Goal: Task Accomplishment & Management: Use online tool/utility

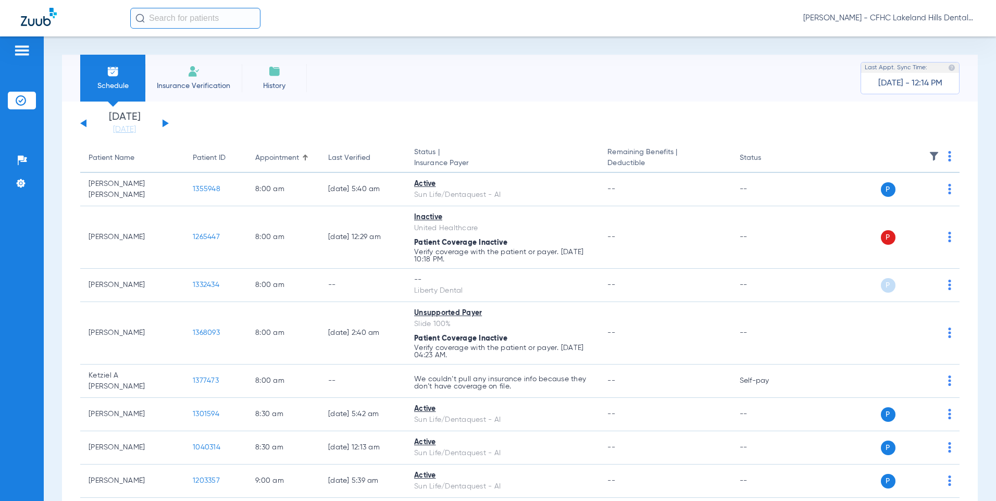
click at [166, 127] on div "Tuesday 06-17-2025 Wednesday 06-18-2025 Thursday 06-19-2025 Friday 06-20-2025 S…" at bounding box center [124, 123] width 89 height 23
click at [166, 123] on button at bounding box center [166, 123] width 6 height 8
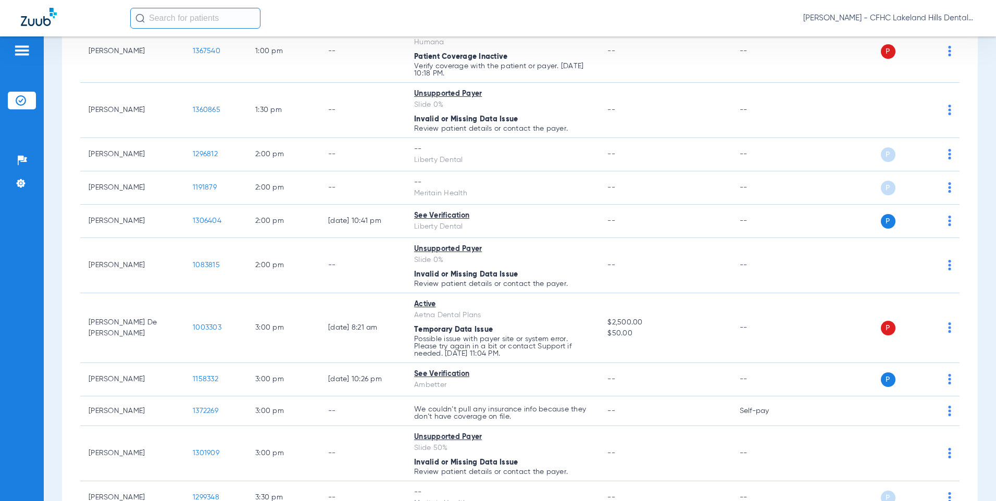
scroll to position [834, 0]
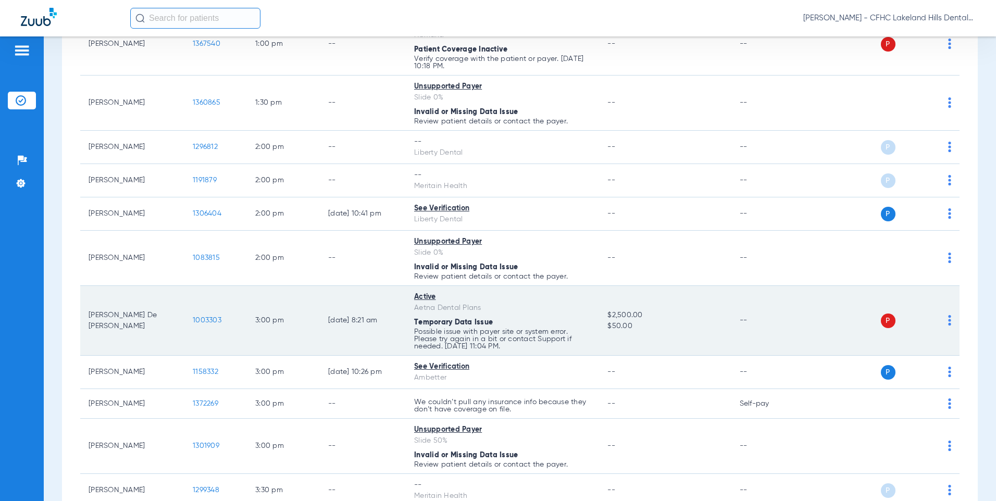
click at [208, 319] on span "1003303" at bounding box center [207, 320] width 29 height 7
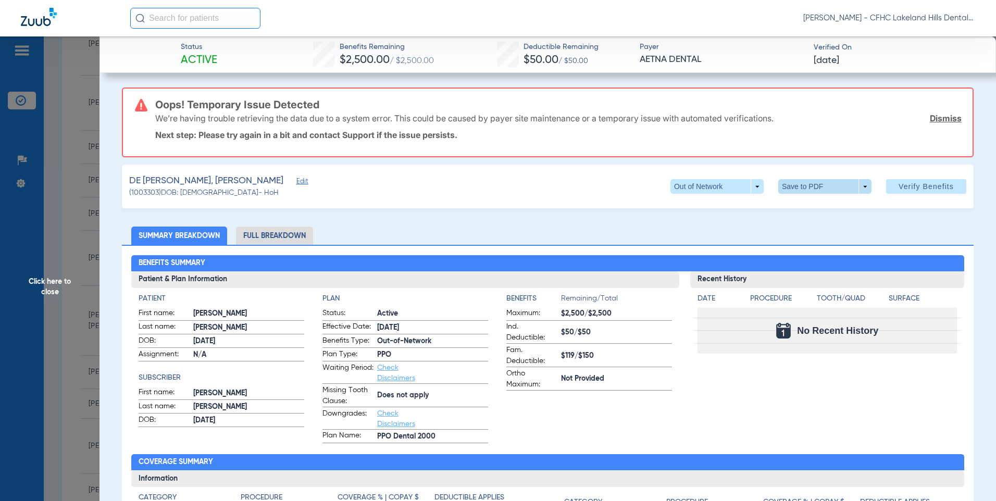
click at [790, 188] on span at bounding box center [824, 186] width 93 height 15
click at [799, 204] on button "insert_drive_file Save to PDF" at bounding box center [810, 207] width 79 height 21
click at [54, 183] on span "Click here to close" at bounding box center [50, 286] width 100 height 501
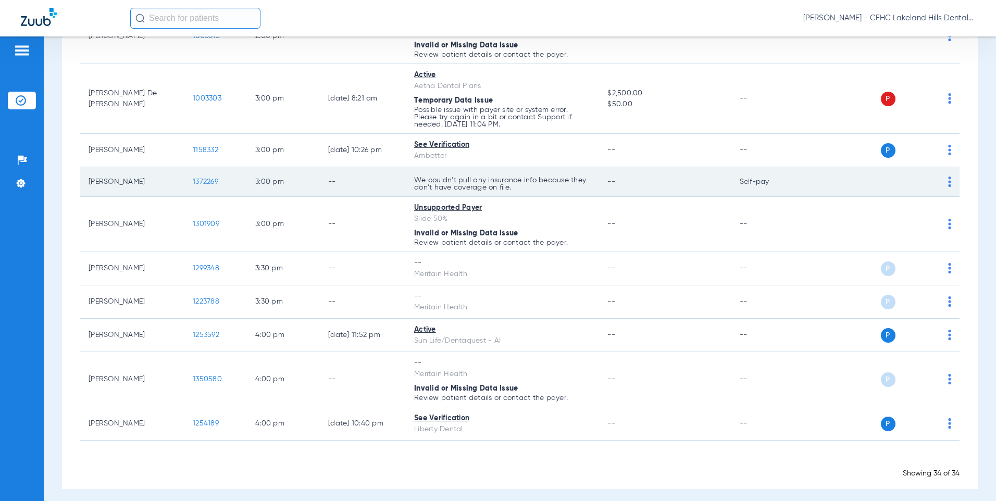
scroll to position [1062, 0]
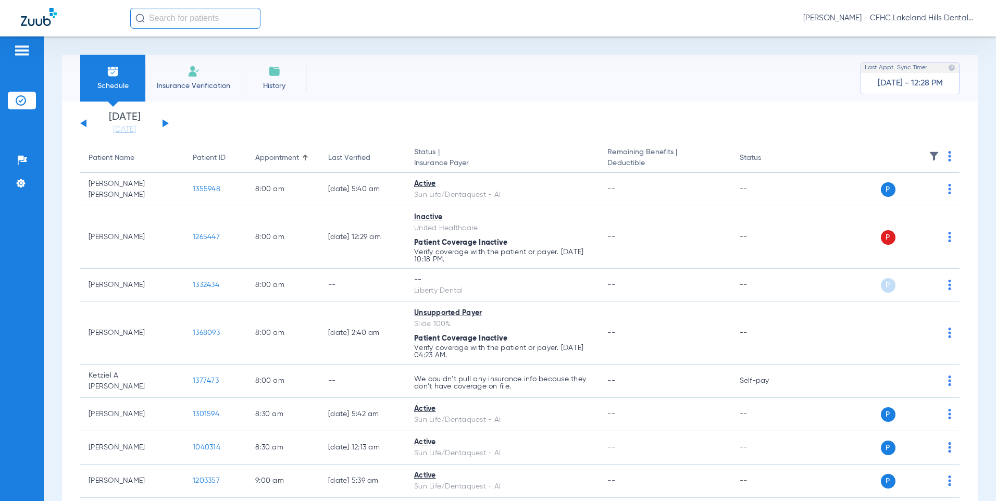
click at [166, 121] on button at bounding box center [166, 123] width 6 height 8
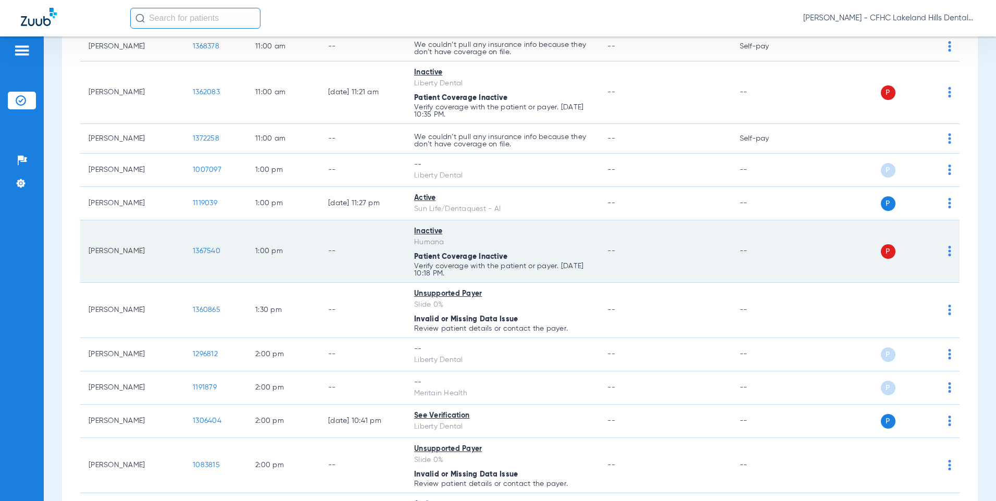
scroll to position [625, 0]
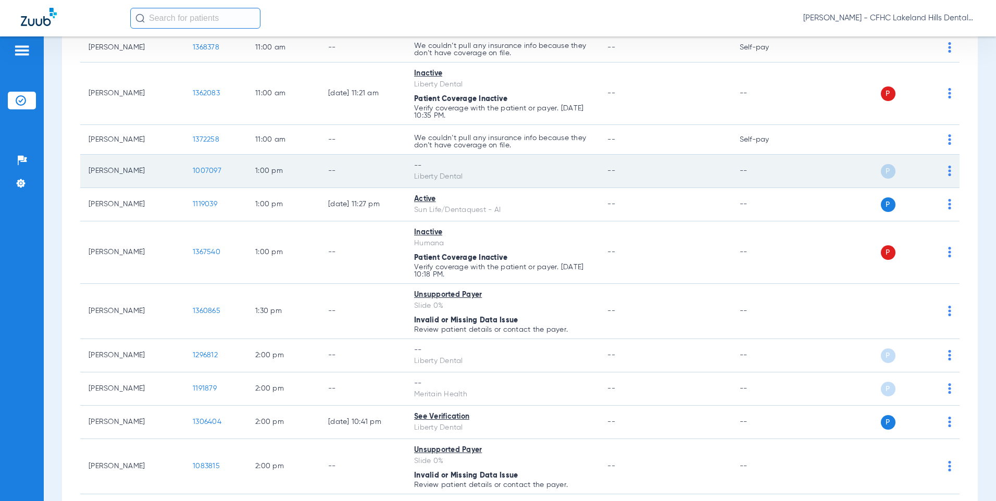
click at [208, 172] on span "1007097" at bounding box center [207, 170] width 29 height 7
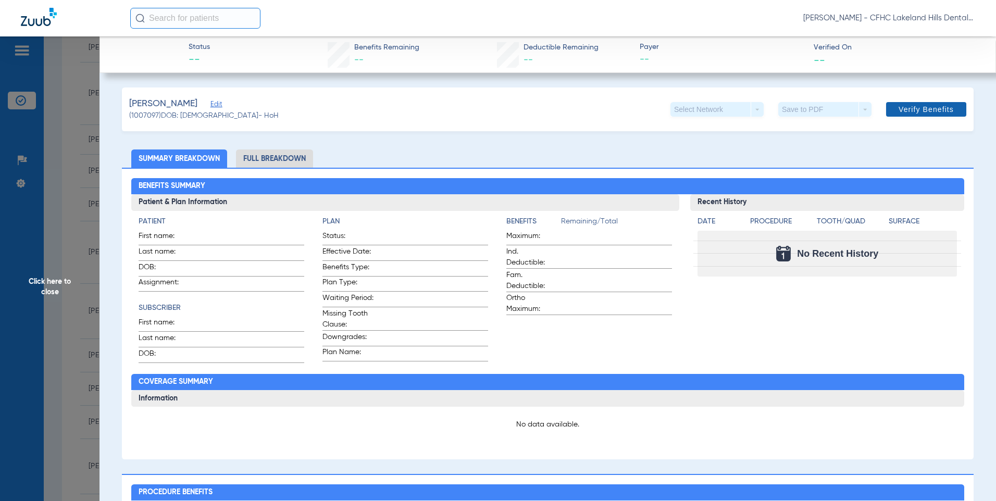
click at [931, 114] on span "Verify Benefits" at bounding box center [926, 109] width 55 height 8
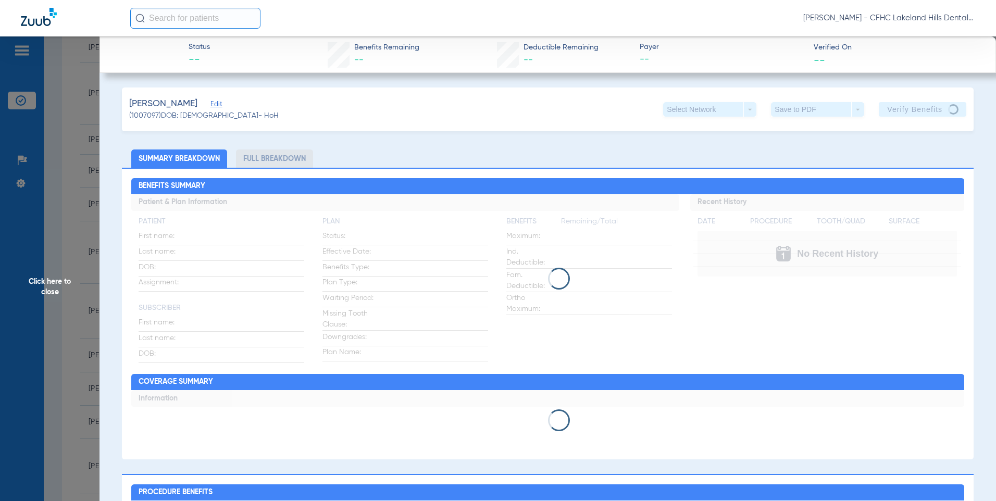
click at [54, 260] on span "Click here to close" at bounding box center [50, 286] width 100 height 501
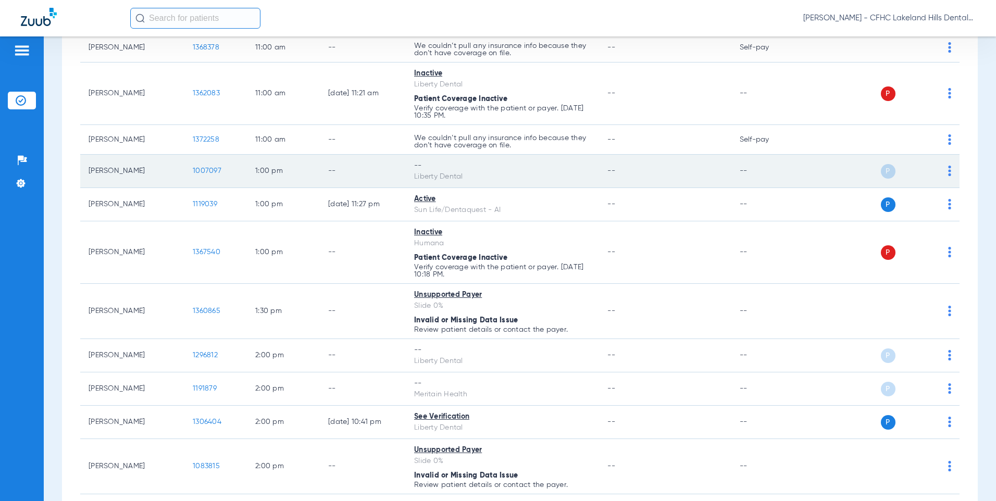
click at [192, 166] on td "1007097" at bounding box center [215, 171] width 63 height 33
click at [944, 171] on td "P S" at bounding box center [881, 171] width 158 height 33
click at [937, 170] on div "P S" at bounding box center [877, 171] width 150 height 15
click at [940, 169] on div "P S" at bounding box center [877, 171] width 150 height 15
click at [202, 168] on span "1007097" at bounding box center [207, 170] width 29 height 7
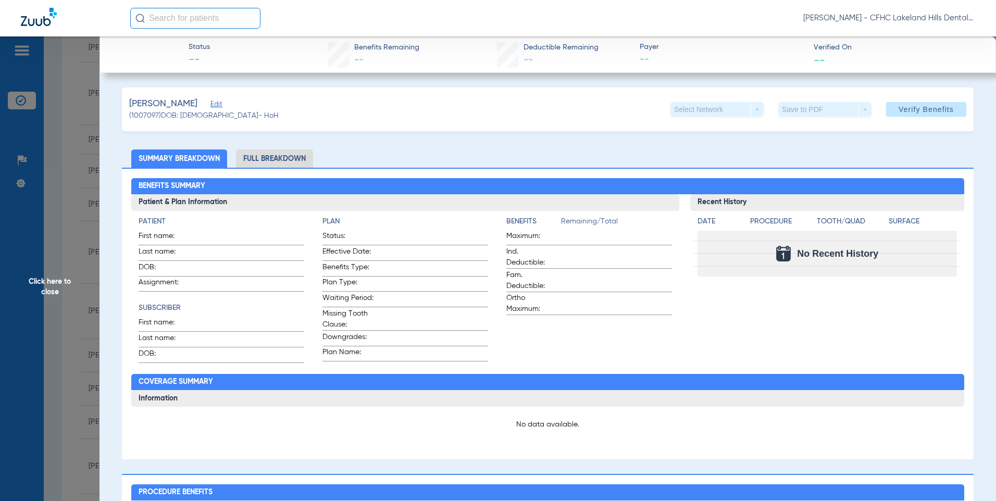
click at [73, 176] on span "Click here to close" at bounding box center [50, 286] width 100 height 501
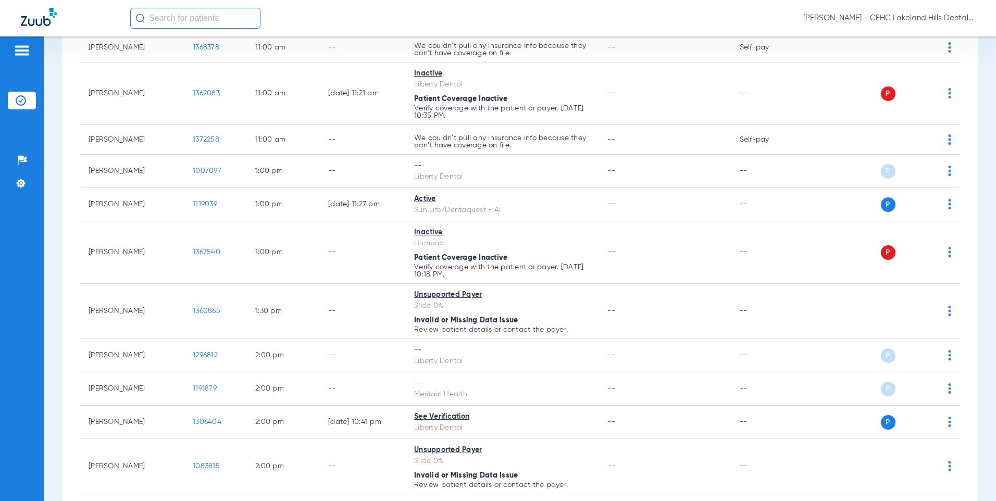
click at [159, 19] on input "text" at bounding box center [195, 18] width 130 height 21
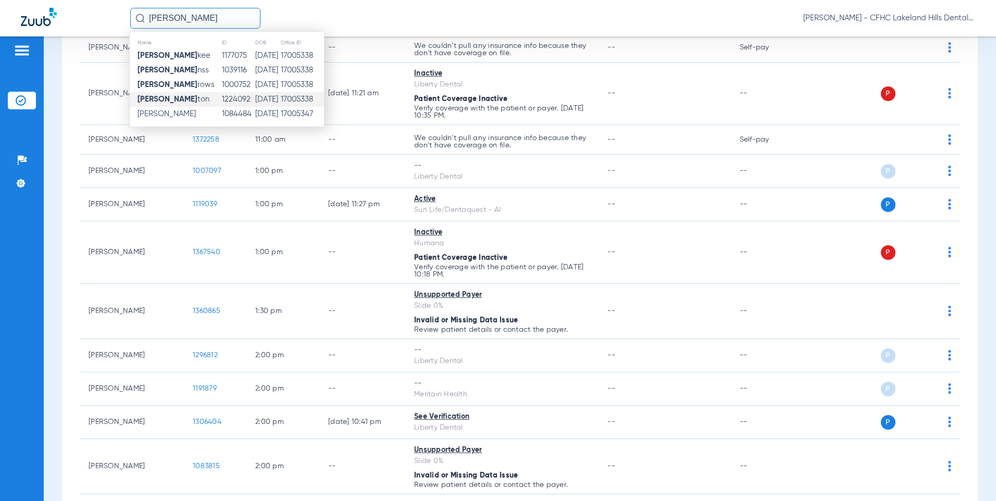
click at [201, 95] on td "[PERSON_NAME] ton" at bounding box center [176, 99] width 92 height 15
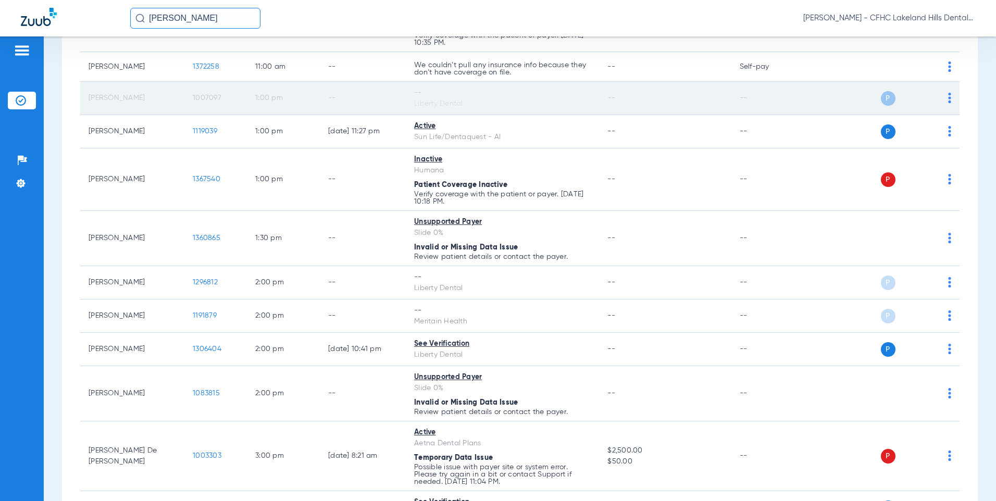
scroll to position [677, 0]
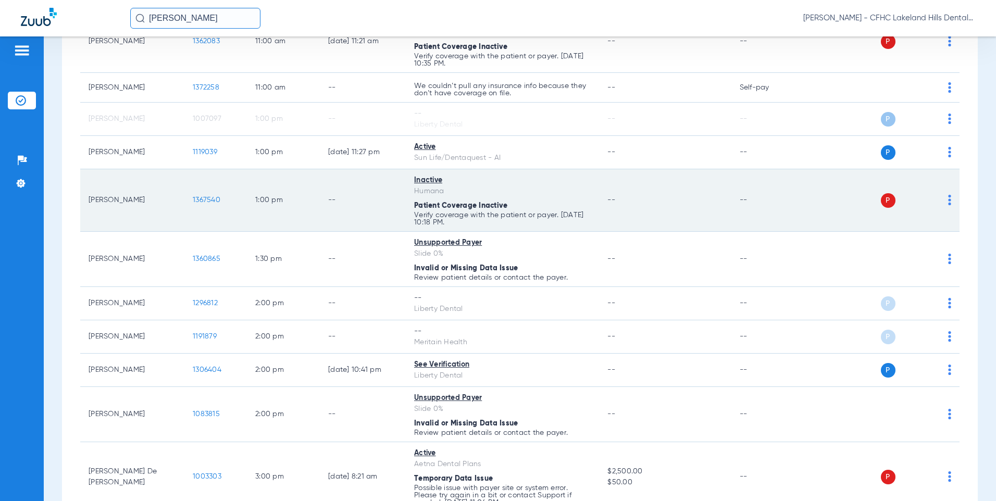
click at [205, 196] on span "1367540" at bounding box center [207, 199] width 28 height 7
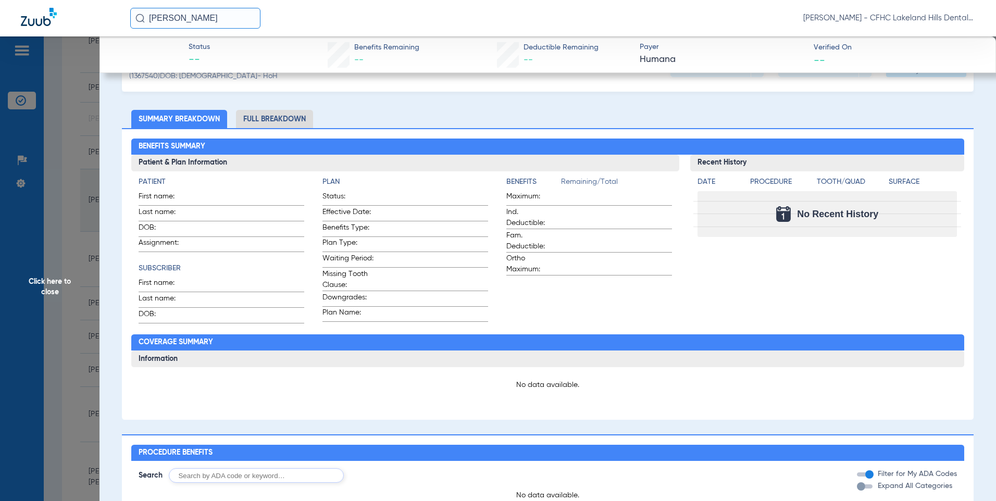
scroll to position [0, 0]
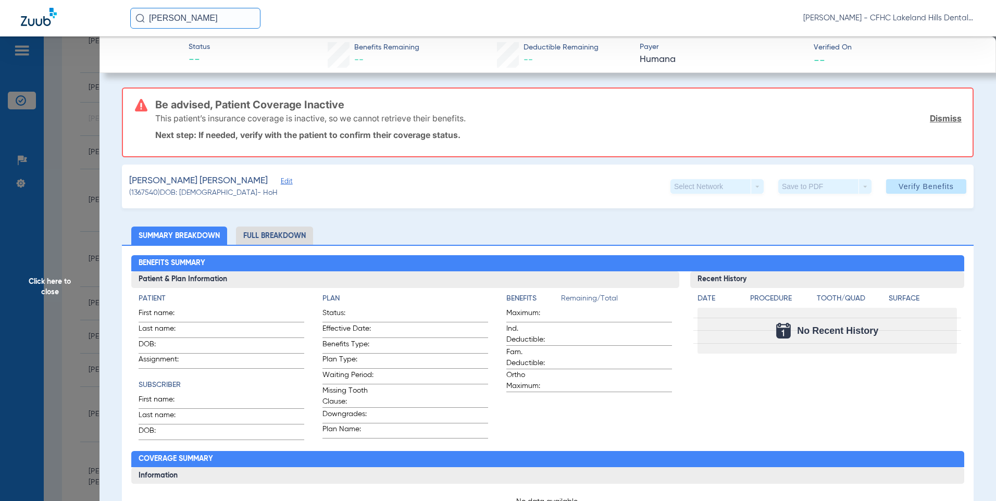
click at [69, 203] on span "Click here to close" at bounding box center [50, 286] width 100 height 501
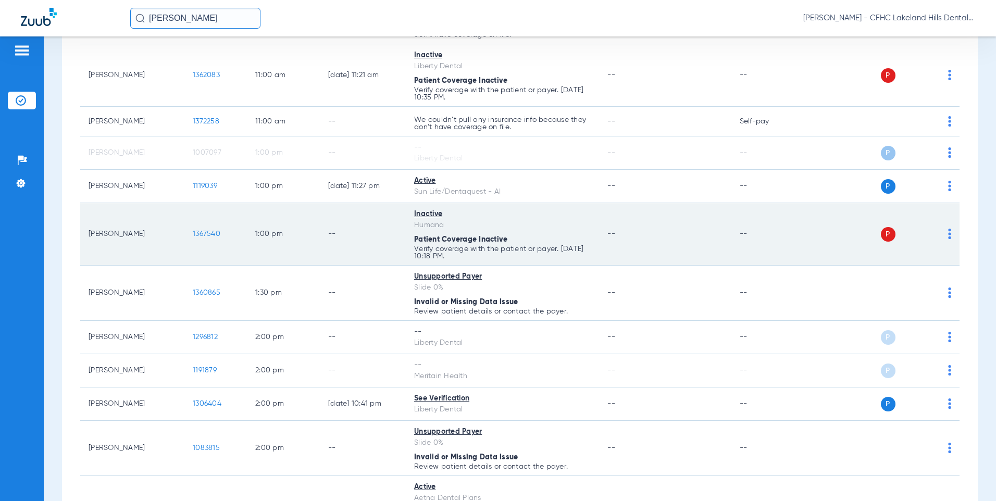
scroll to position [625, 0]
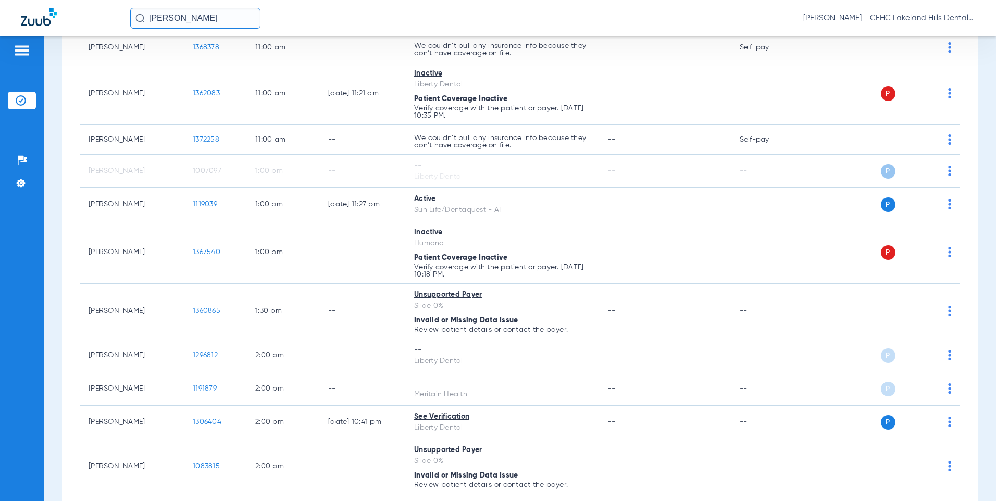
drag, startPoint x: 197, startPoint y: 18, endPoint x: 26, endPoint y: -4, distance: 172.8
click at [26, 0] on html "[PERSON_NAME] [PERSON_NAME] - CFHC Lakeland Hills Dental Patients Insurance Ver…" at bounding box center [498, 250] width 996 height 501
type input "[PERSON_NAME]"
click at [195, 20] on input "[PERSON_NAME]" at bounding box center [195, 18] width 130 height 21
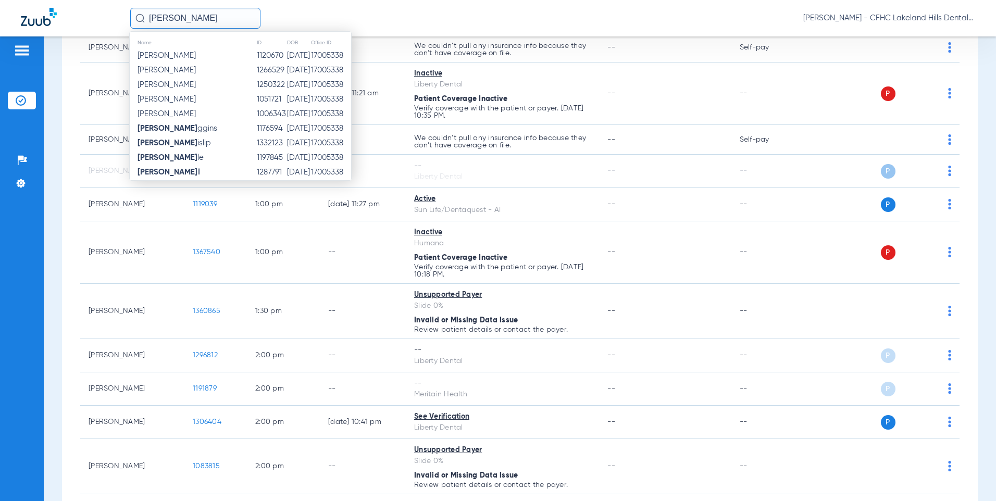
click at [195, 20] on input "[PERSON_NAME]" at bounding box center [195, 18] width 130 height 21
click at [191, 55] on span "[PERSON_NAME]" at bounding box center [167, 56] width 58 height 8
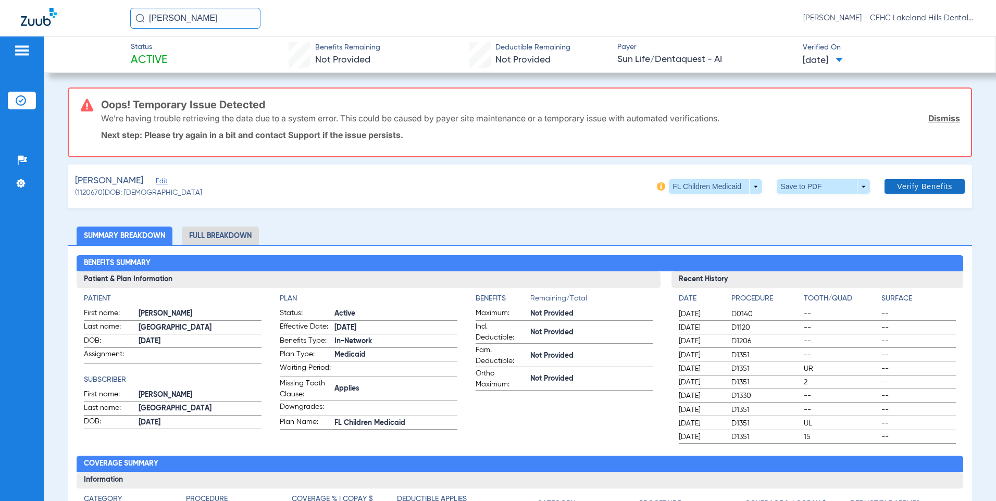
click at [908, 187] on span "Verify Benefits" at bounding box center [924, 186] width 55 height 8
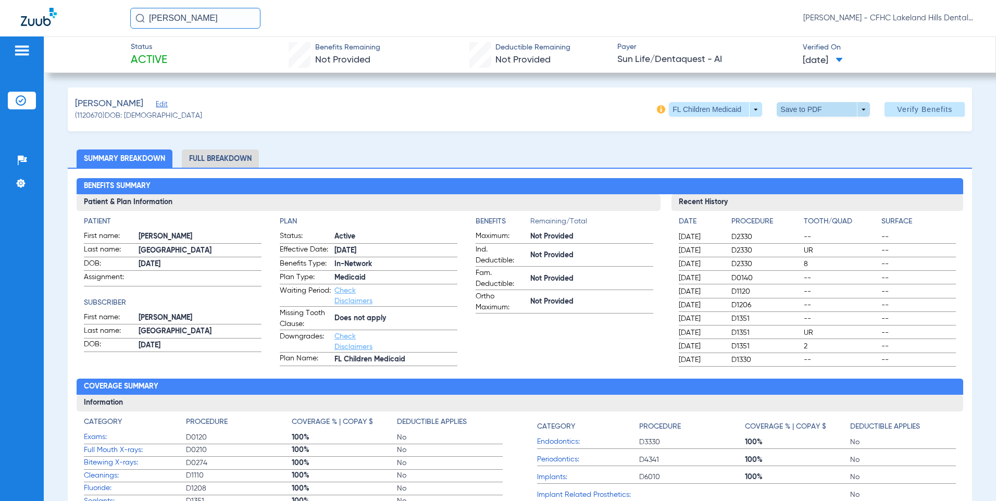
click at [832, 106] on span at bounding box center [823, 109] width 93 height 15
click at [809, 131] on span "Save to PDF" at bounding box center [819, 130] width 41 height 7
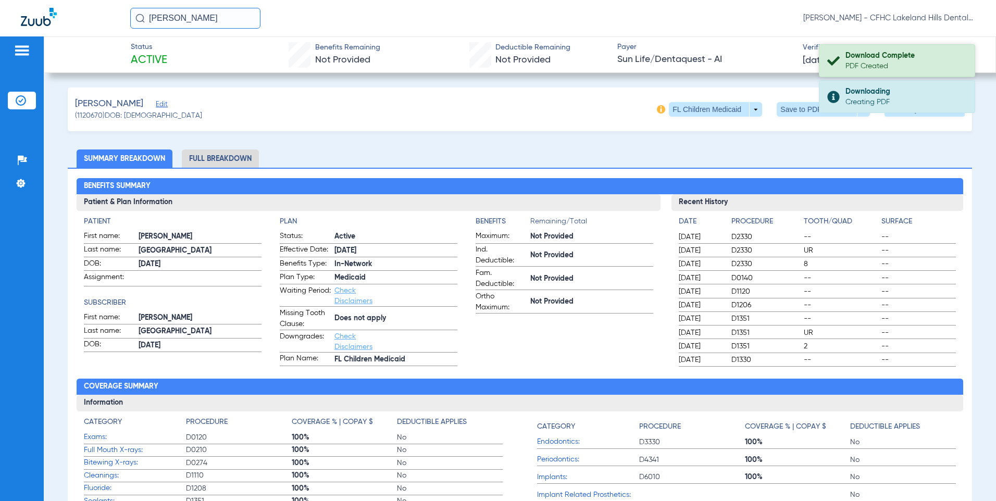
click at [883, 59] on div "Download Complete" at bounding box center [906, 56] width 120 height 10
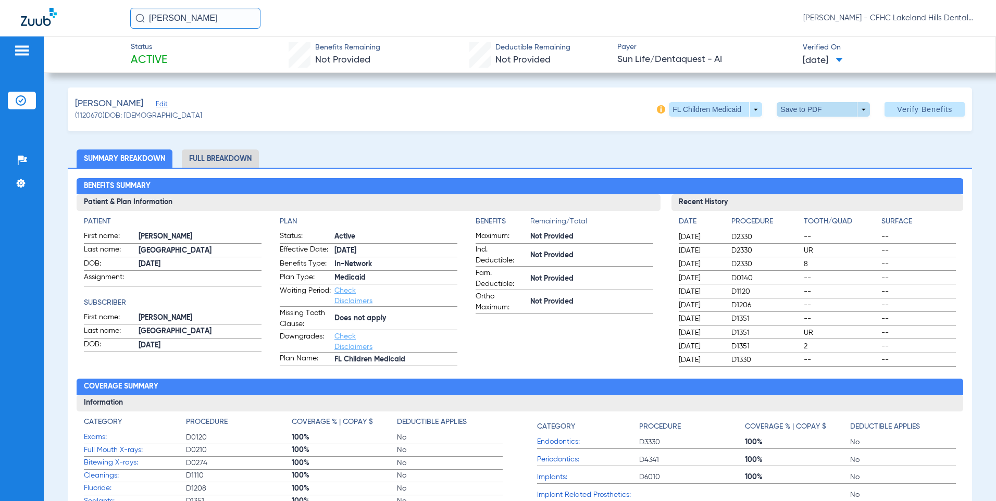
click at [811, 112] on span at bounding box center [823, 109] width 25 height 25
click at [805, 130] on span "Save to PDF" at bounding box center [819, 130] width 41 height 7
click at [857, 59] on div "Downloading" at bounding box center [906, 56] width 120 height 10
click at [811, 108] on span at bounding box center [823, 109] width 25 height 25
click at [805, 137] on button "insert_drive_file Save to PDF" at bounding box center [809, 130] width 79 height 21
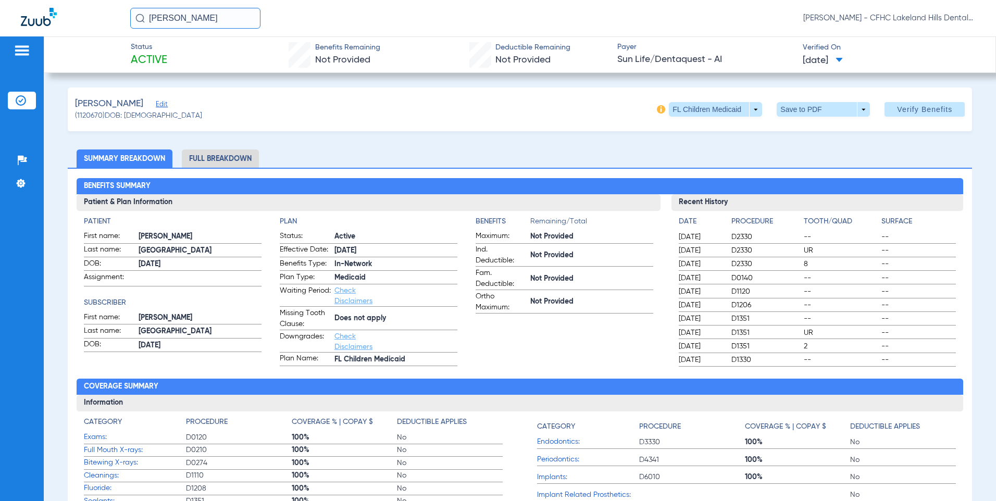
drag, startPoint x: 209, startPoint y: 22, endPoint x: -155, endPoint y: 27, distance: 364.2
click at [0, 27] on html "[PERSON_NAME] [PERSON_NAME] - CFHC Lakeland Hills Dental Patients Insurance Ver…" at bounding box center [498, 250] width 996 height 501
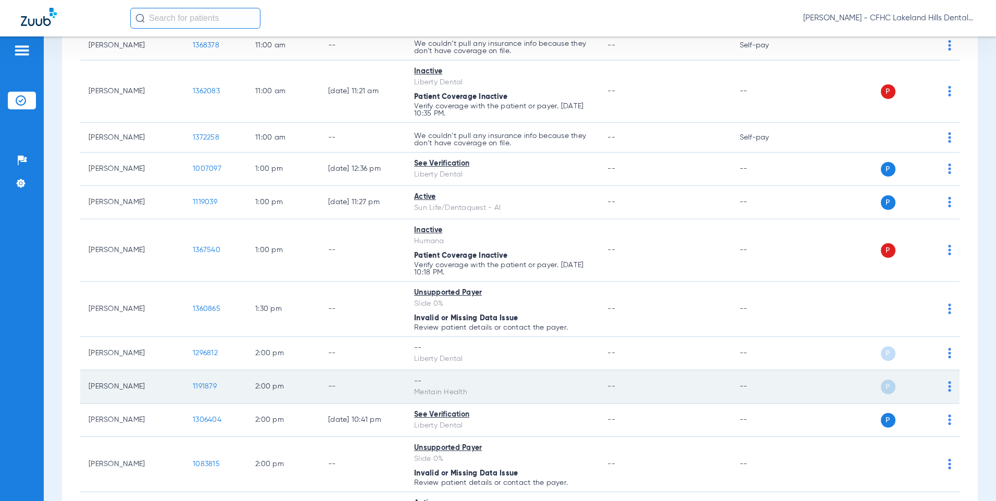
scroll to position [625, 0]
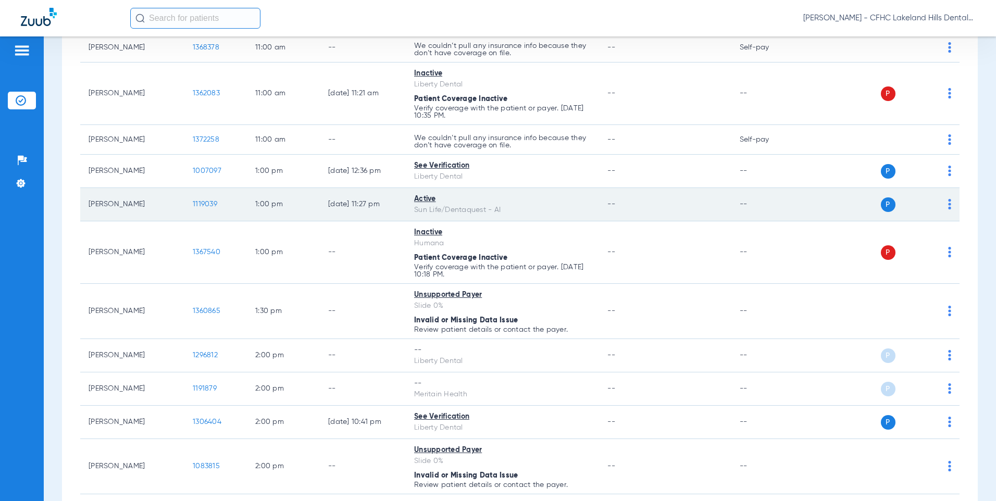
click at [217, 202] on span "1119039" at bounding box center [205, 204] width 24 height 7
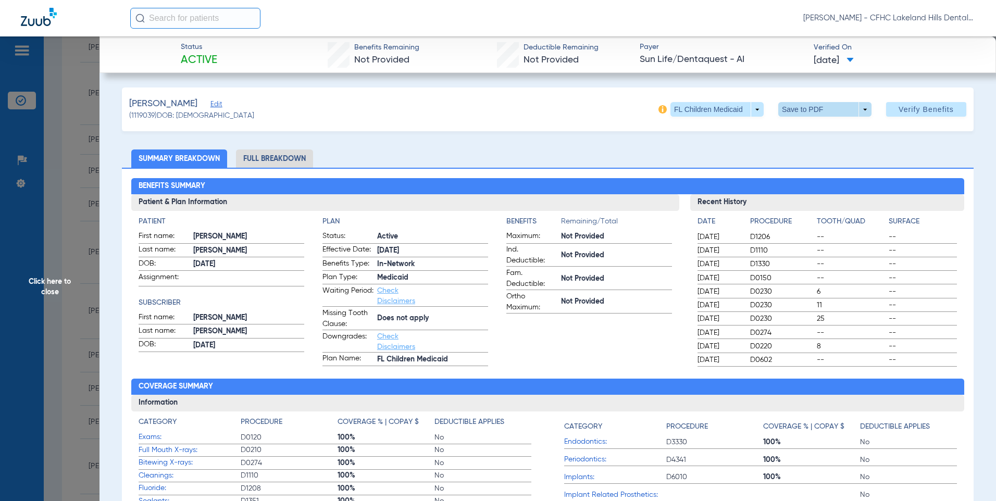
click at [814, 111] on span at bounding box center [824, 109] width 25 height 25
click at [814, 133] on span "Save to PDF" at bounding box center [820, 130] width 41 height 7
click at [81, 165] on span "Click here to close" at bounding box center [50, 286] width 100 height 501
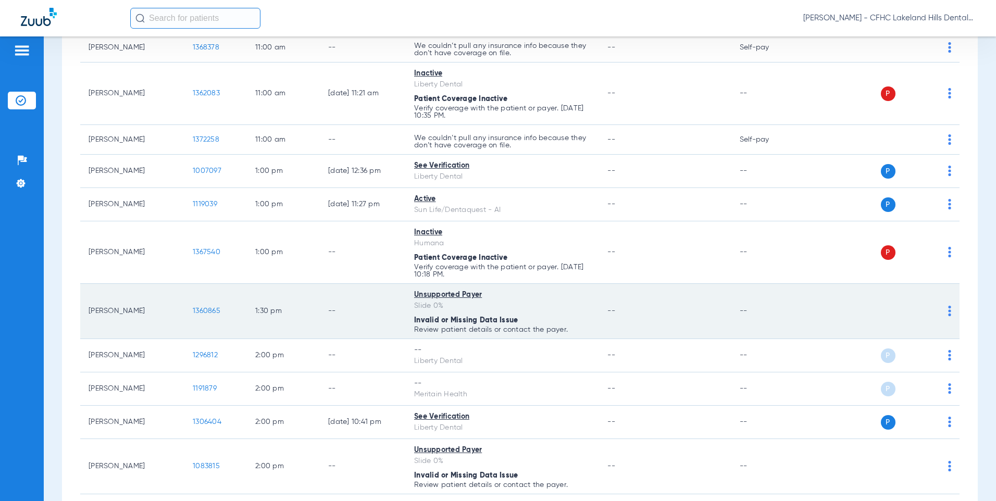
click at [202, 313] on span "1360865" at bounding box center [207, 310] width 28 height 7
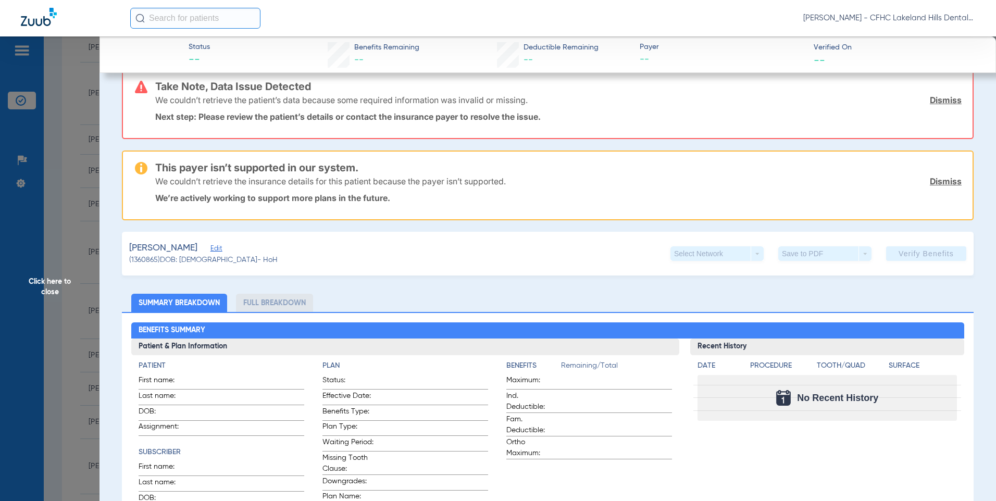
scroll to position [0, 0]
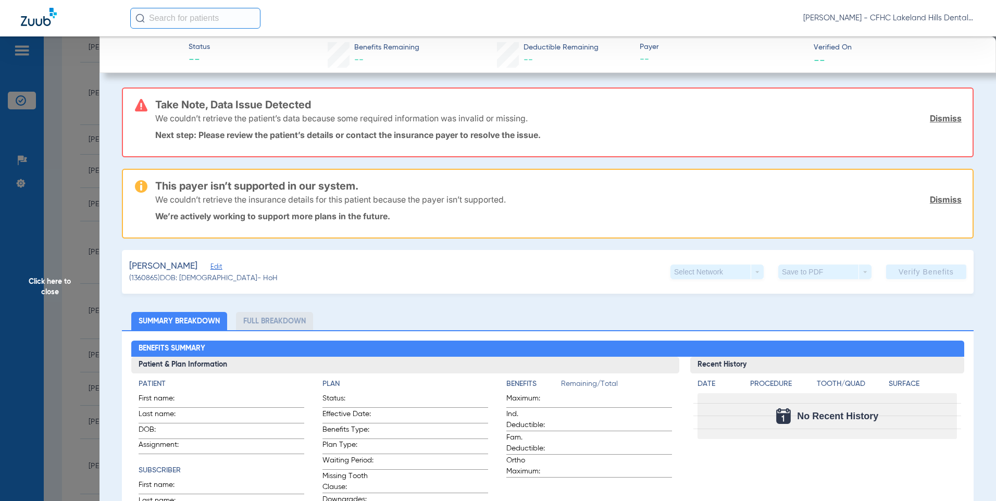
click at [215, 266] on span "Edit" at bounding box center [215, 268] width 9 height 10
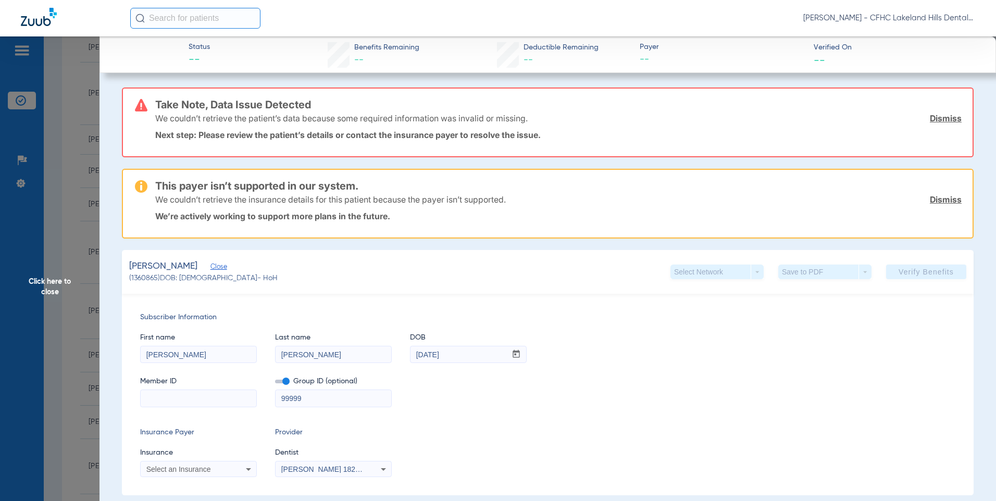
click at [29, 225] on span "Click here to close" at bounding box center [50, 286] width 100 height 501
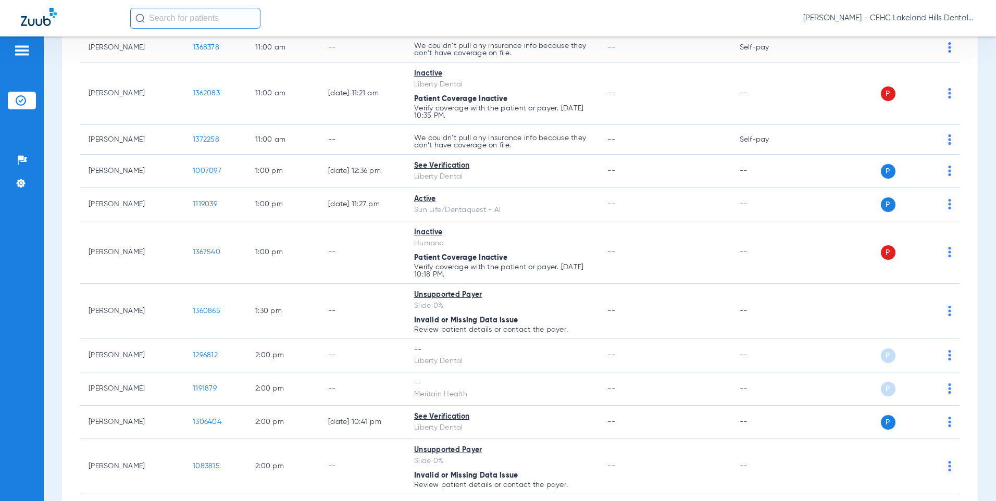
click at [208, 20] on input "text" at bounding box center [195, 18] width 130 height 21
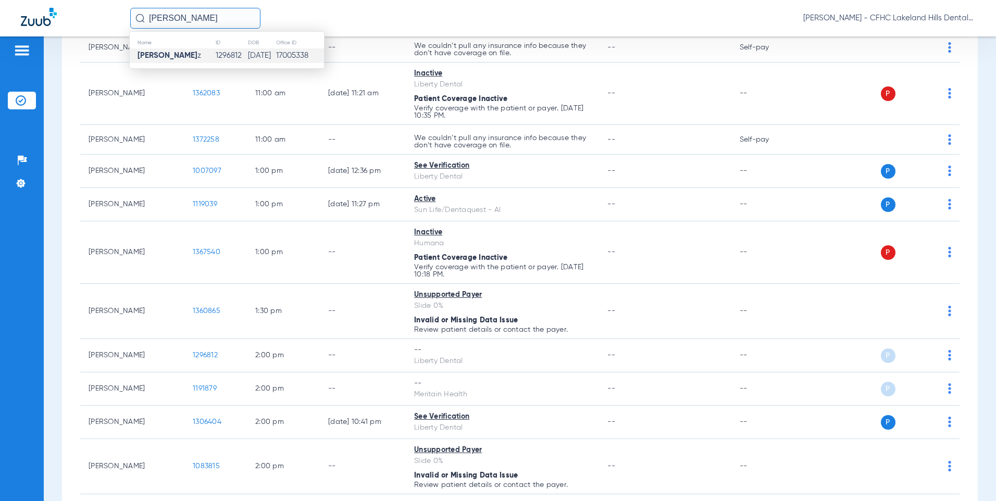
type input "[PERSON_NAME]"
click at [151, 55] on strong "[PERSON_NAME]" at bounding box center [168, 56] width 60 height 8
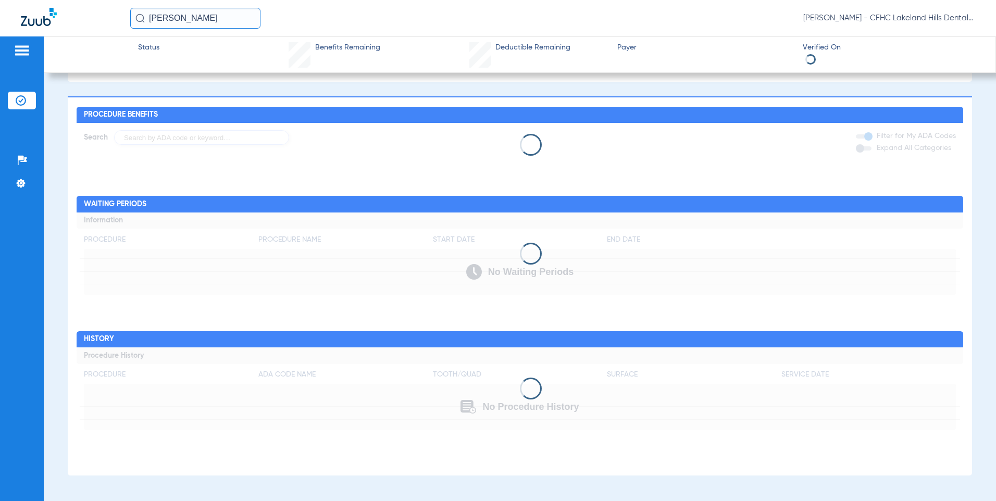
scroll to position [381, 0]
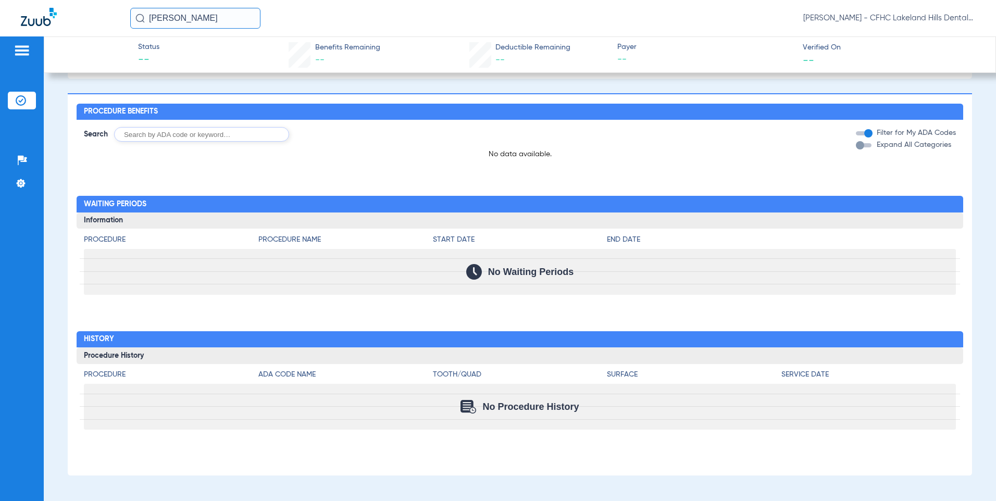
type input "[PERSON_NAME]"
type input "[DATE]"
type input "9652658103"
type input "99999"
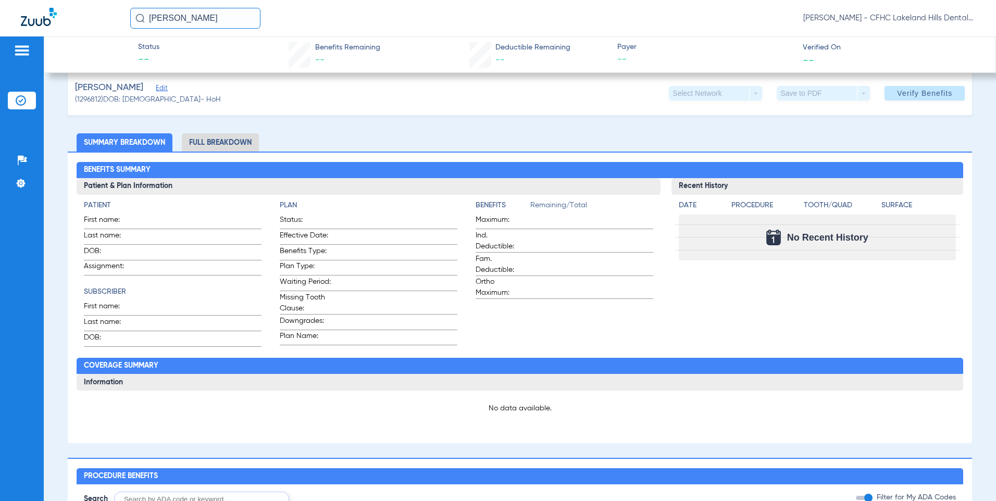
scroll to position [0, 0]
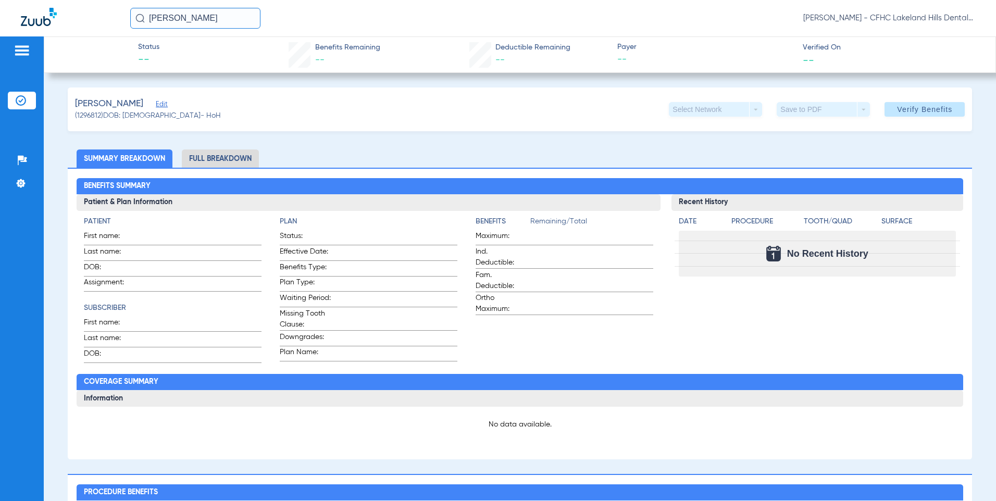
click at [156, 104] on span "Edit" at bounding box center [160, 106] width 9 height 10
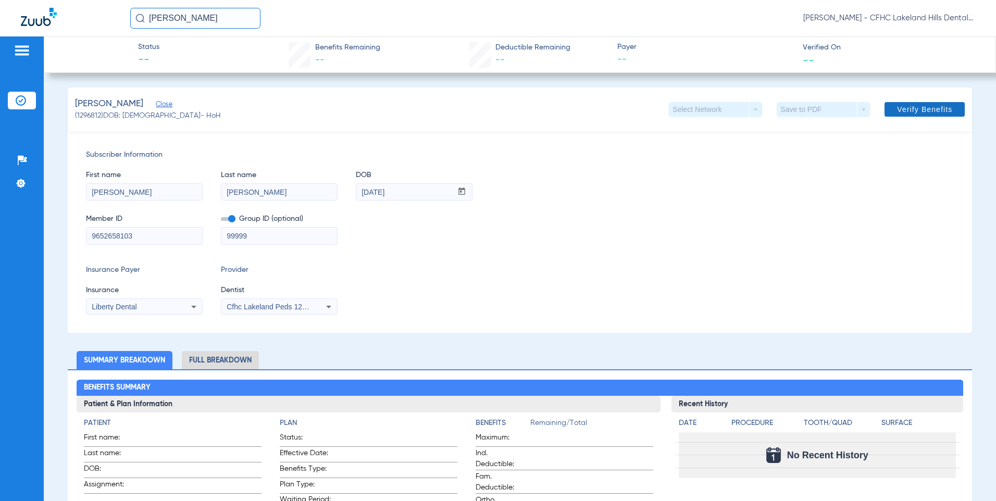
click at [952, 104] on span at bounding box center [925, 109] width 80 height 25
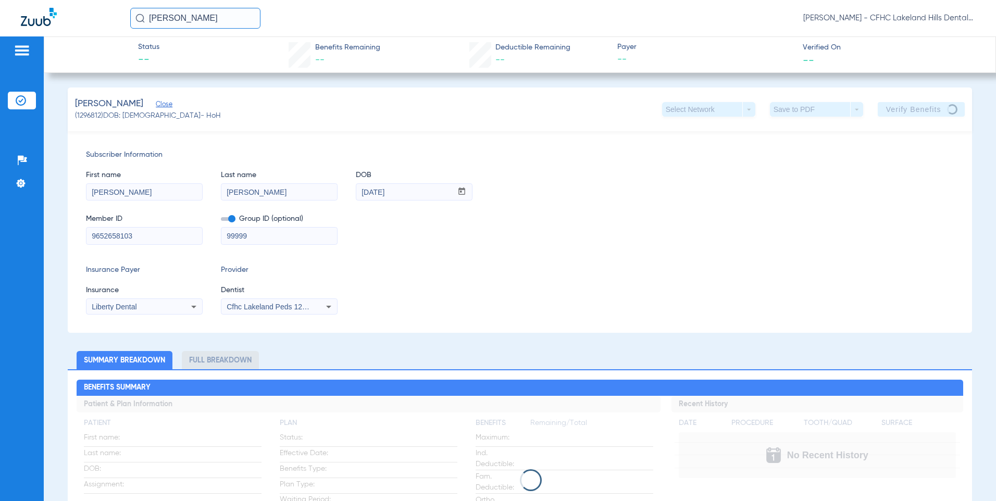
click at [125, 235] on input "9652658103" at bounding box center [144, 236] width 116 height 17
paste input "455518571"
type input "9455518571"
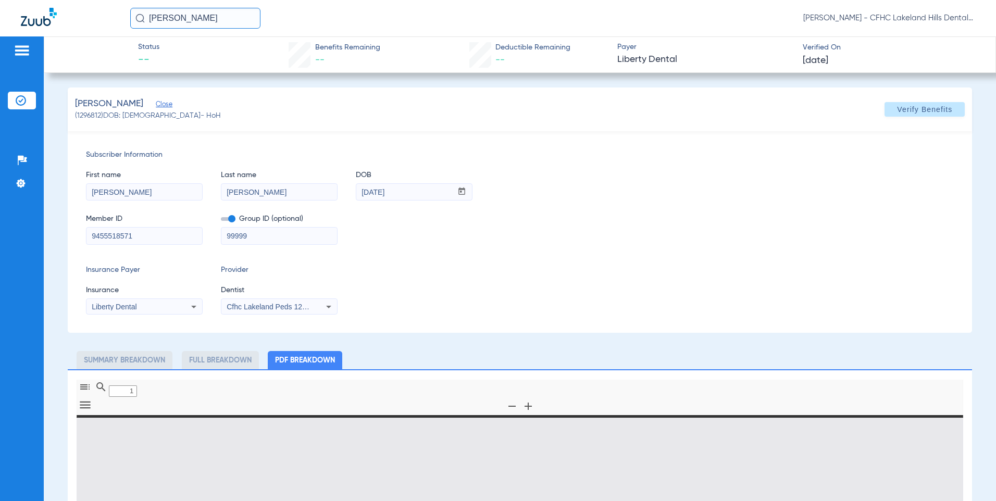
type input "0"
select select "page-width"
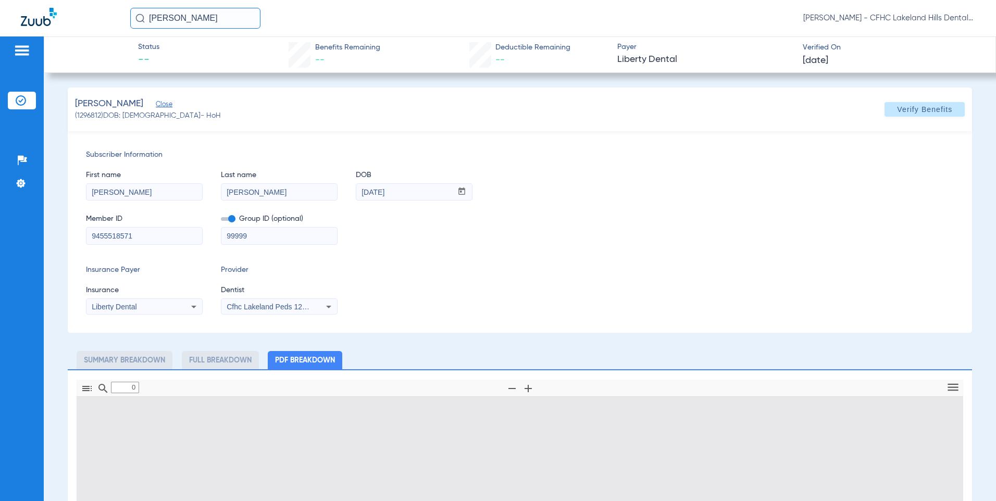
type input "1"
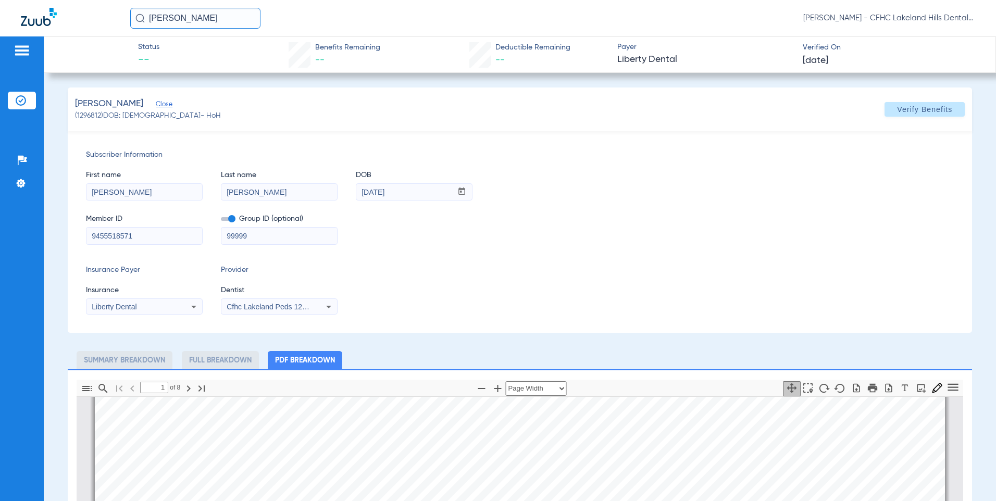
click at [55, 18] on img at bounding box center [39, 17] width 36 height 18
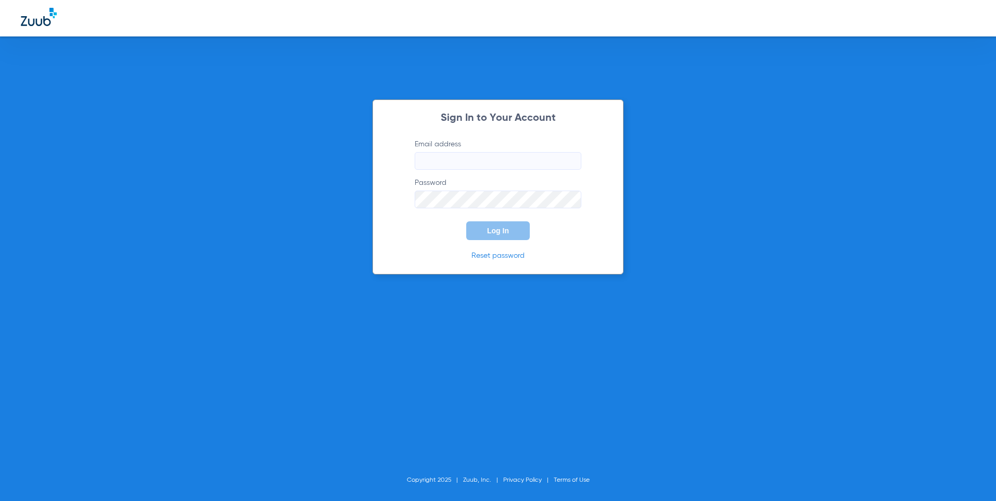
type input "[EMAIL_ADDRESS][DOMAIN_NAME]"
click at [512, 237] on button "Log In" at bounding box center [498, 230] width 64 height 19
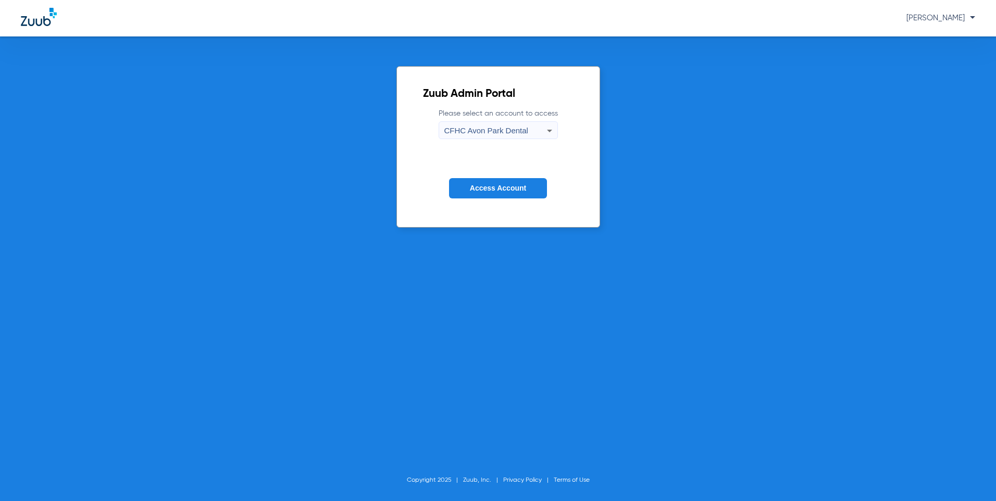
click at [512, 136] on div "CFHC Avon Park Dental" at bounding box center [495, 131] width 103 height 18
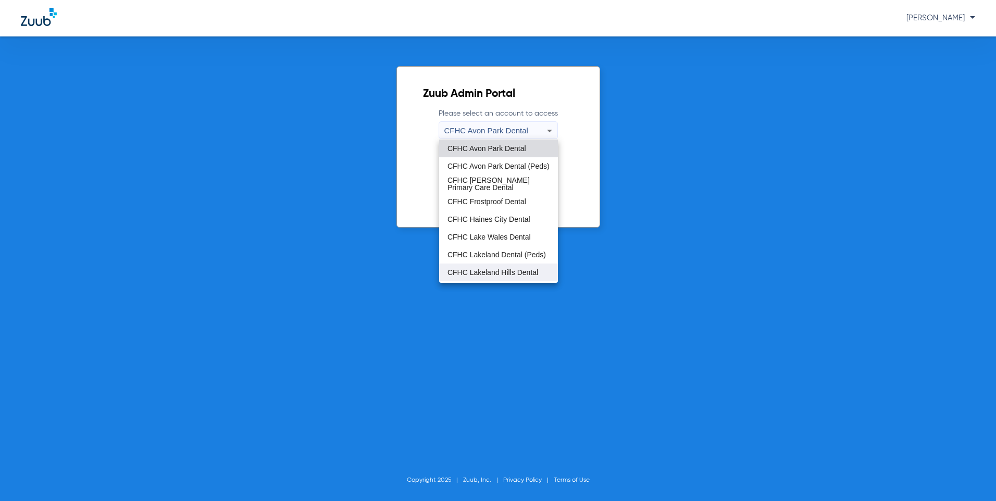
click at [494, 269] on span "CFHC Lakeland Hills Dental" at bounding box center [493, 272] width 91 height 7
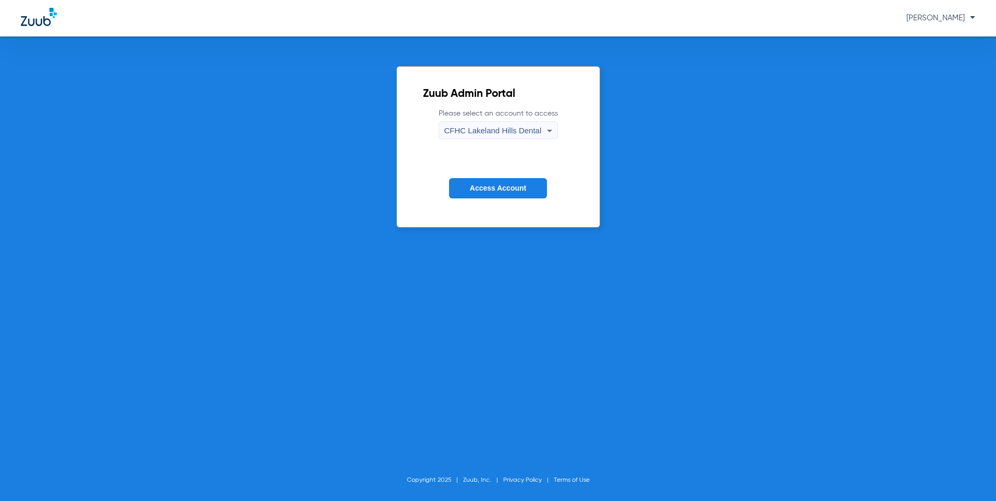
click at [490, 197] on button "Access Account" at bounding box center [498, 188] width 98 height 20
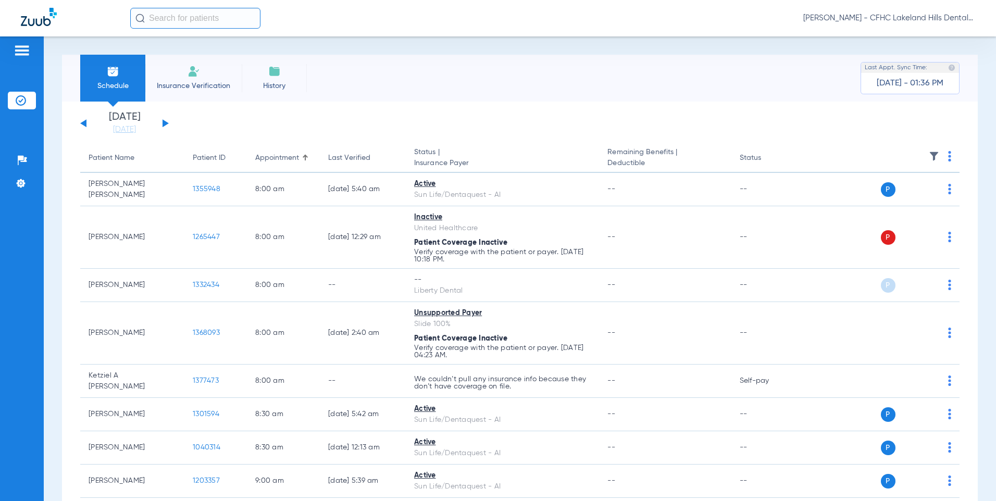
click at [190, 17] on input "text" at bounding box center [195, 18] width 130 height 21
type input "w"
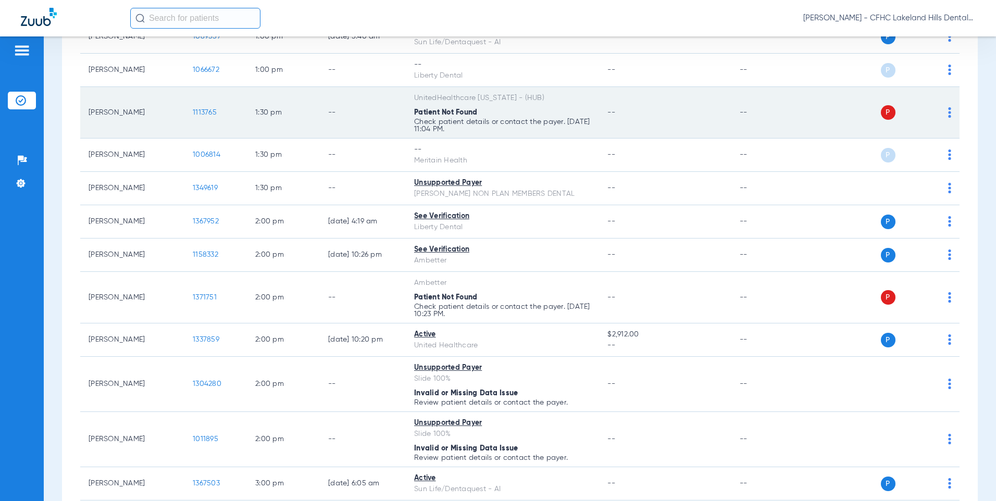
scroll to position [1146, 0]
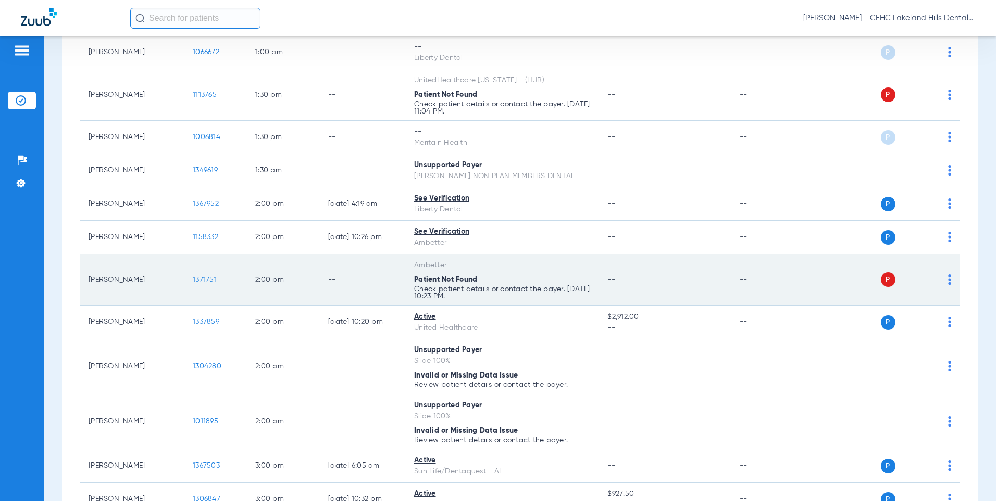
click at [195, 276] on span "1371751" at bounding box center [205, 279] width 24 height 7
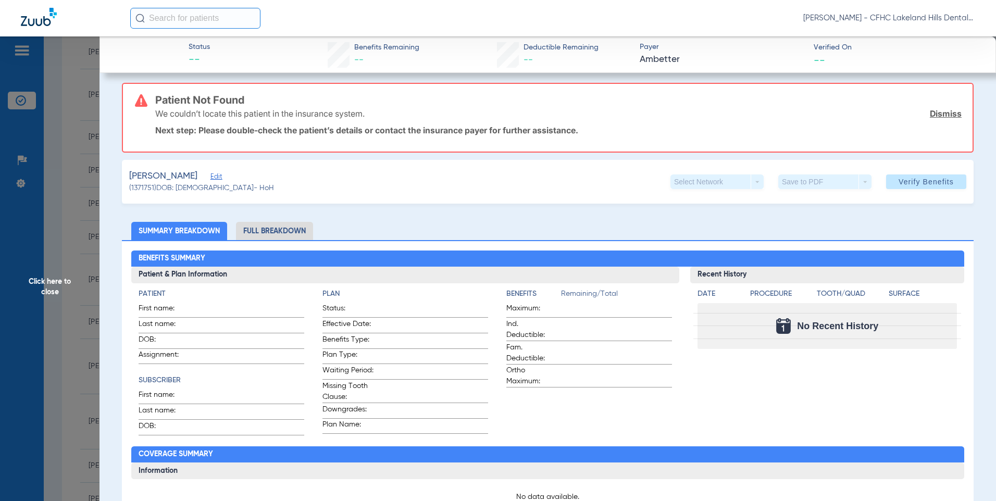
scroll to position [0, 0]
